Goal: Navigation & Orientation: Understand site structure

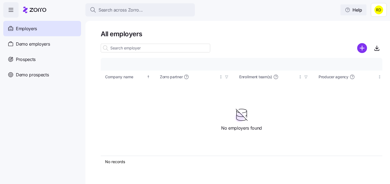
click at [350, 10] on icon "button" at bounding box center [347, 9] width 5 height 5
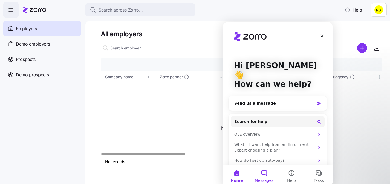
click at [262, 172] on button "Messages" at bounding box center [264, 175] width 27 height 22
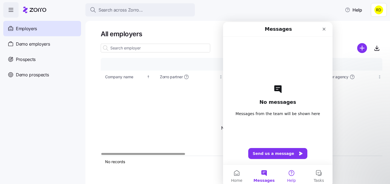
click at [291, 178] on span "Help" at bounding box center [291, 180] width 9 height 4
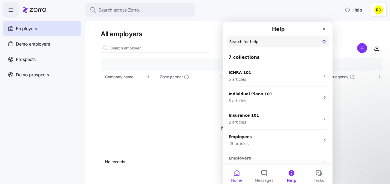
click at [233, 179] on span "Home" at bounding box center [236, 180] width 11 height 4
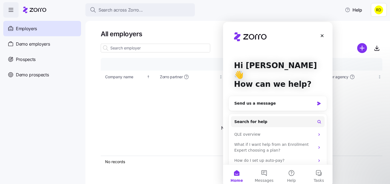
click at [273, 14] on div "Search across Zorro... Help" at bounding box center [195, 9] width 384 height 15
click at [291, 173] on button "Help" at bounding box center [291, 175] width 27 height 22
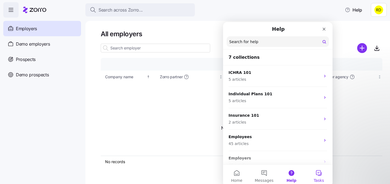
click at [313, 177] on button "Tasks" at bounding box center [319, 175] width 27 height 22
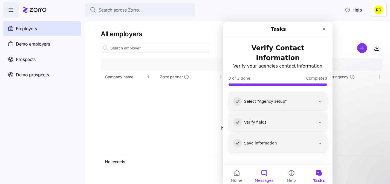
click at [265, 176] on button "Messages" at bounding box center [264, 175] width 27 height 22
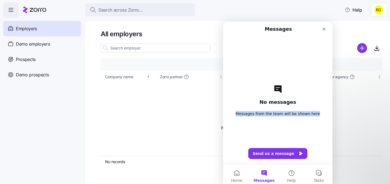
drag, startPoint x: 239, startPoint y: 113, endPoint x: 327, endPoint y: 113, distance: 88.0
click at [327, 113] on div "No messages Messages from the team will be shown here Send us a message" at bounding box center [278, 100] width 110 height 128
click at [327, 31] on div "Close" at bounding box center [324, 29] width 10 height 10
